Goal: Navigation & Orientation: Find specific page/section

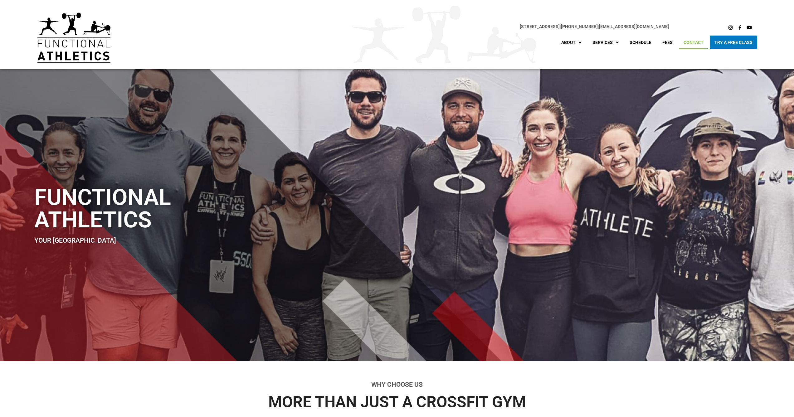
click at [690, 41] on link "Contact" at bounding box center [693, 43] width 29 height 14
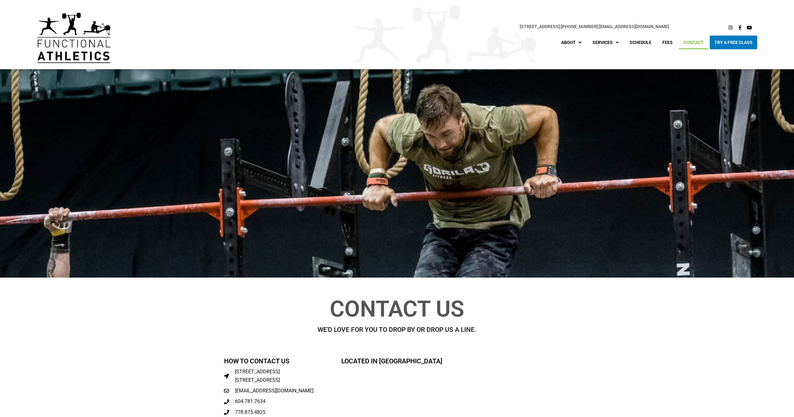
scroll to position [208, 0]
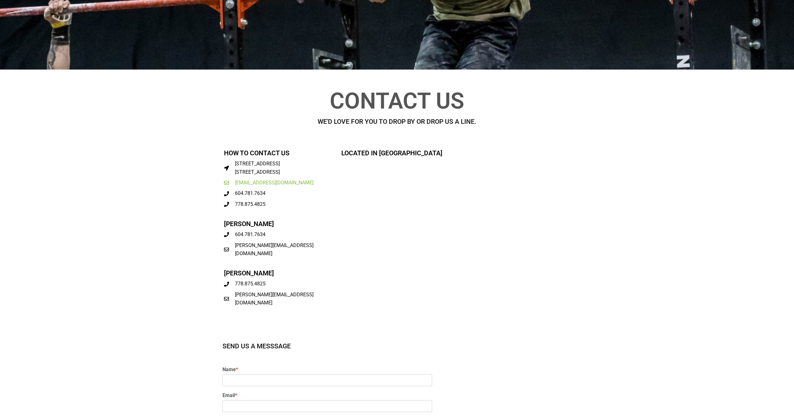
click at [276, 184] on span "[EMAIL_ADDRESS][DOMAIN_NAME]" at bounding box center [273, 183] width 80 height 8
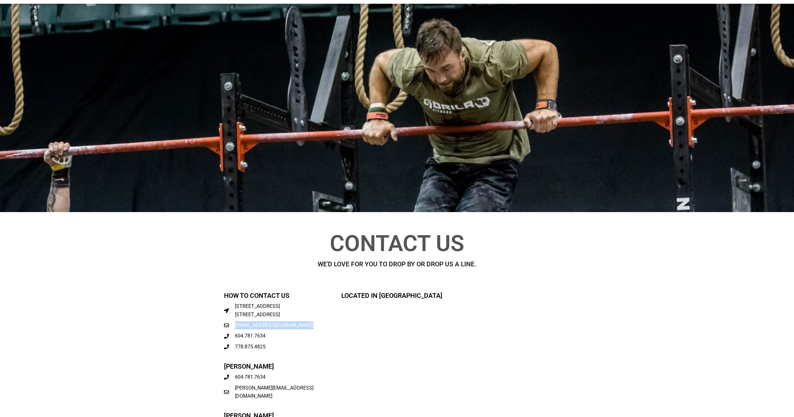
scroll to position [0, 0]
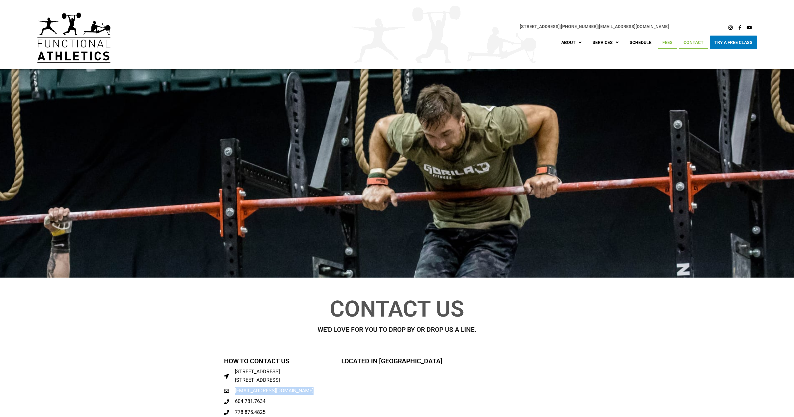
click at [667, 42] on link "Fees" at bounding box center [668, 43] width 20 height 14
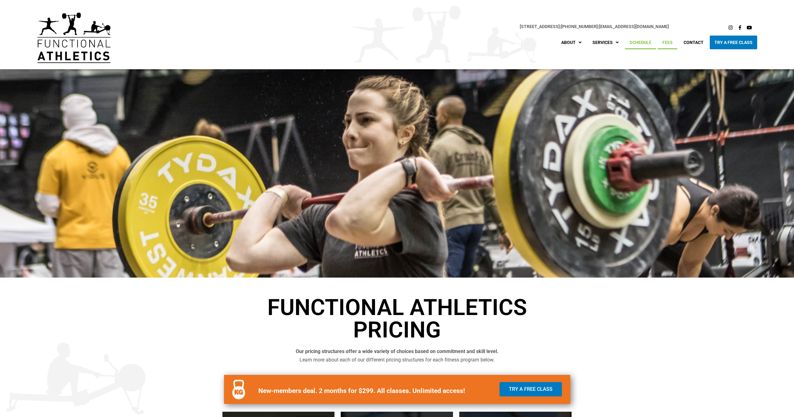
click at [643, 44] on link "Schedule" at bounding box center [640, 43] width 31 height 14
